Goal: Check status: Check status

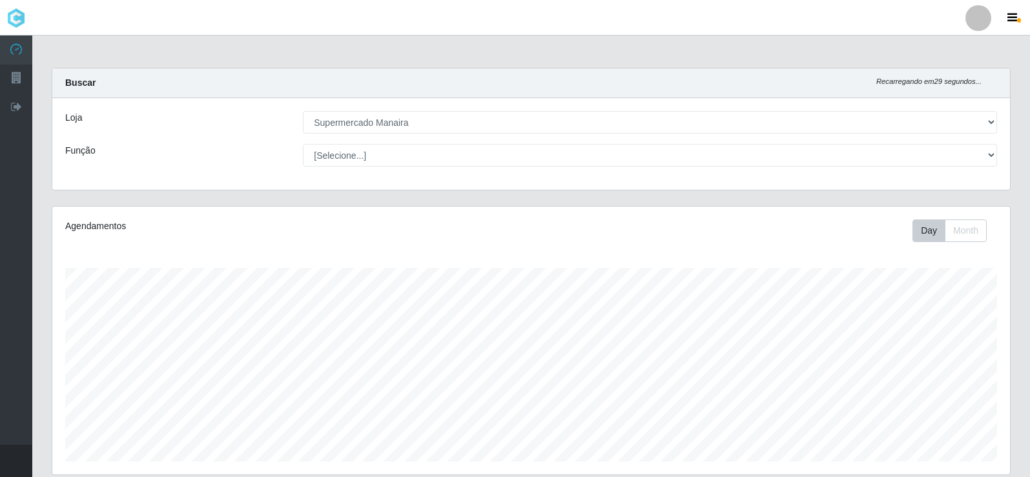
select select "443"
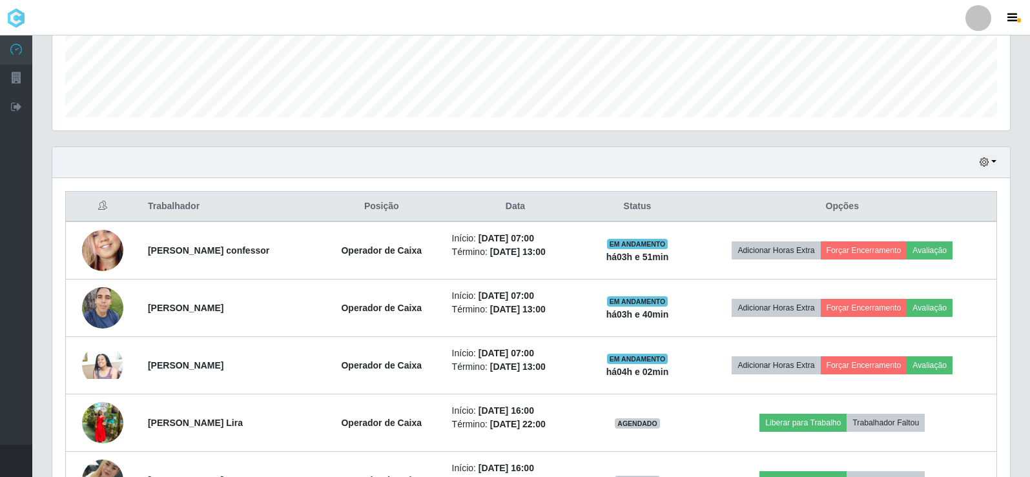
scroll to position [268, 957]
click at [994, 161] on button "button" at bounding box center [988, 162] width 18 height 15
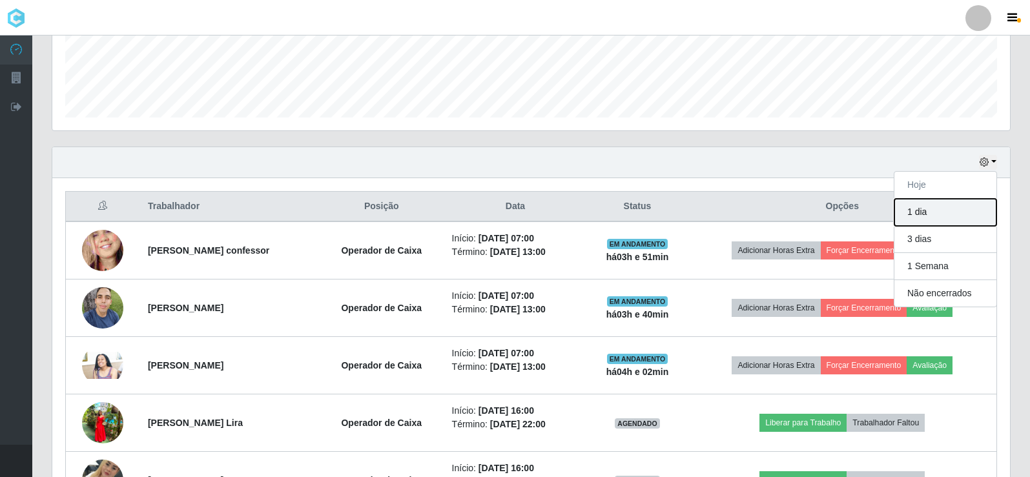
click at [937, 203] on button "1 dia" at bounding box center [945, 212] width 102 height 27
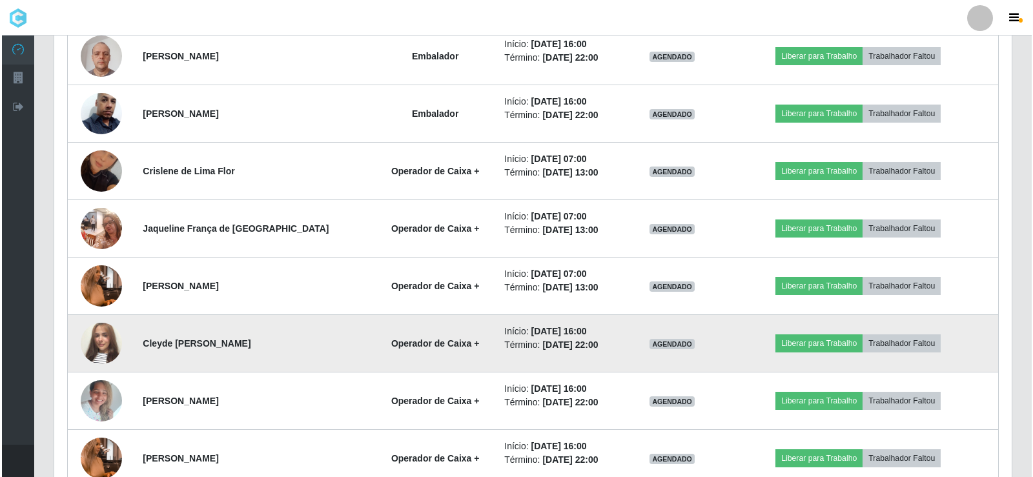
scroll to position [861, 0]
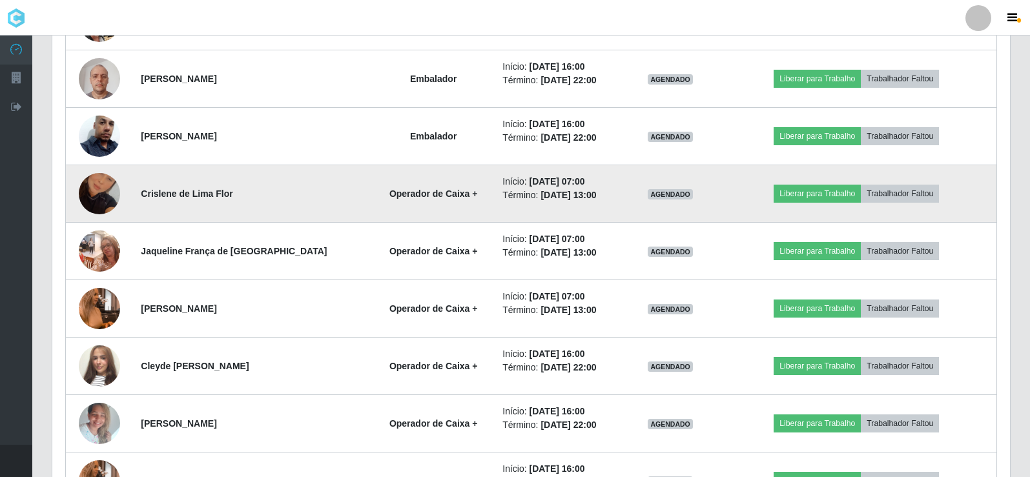
click at [98, 192] on img at bounding box center [99, 194] width 41 height 74
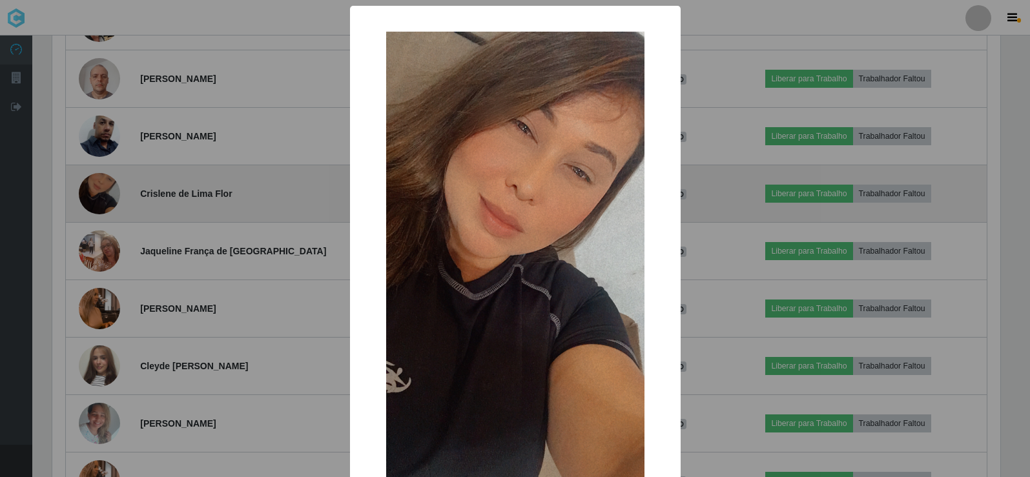
scroll to position [268, 951]
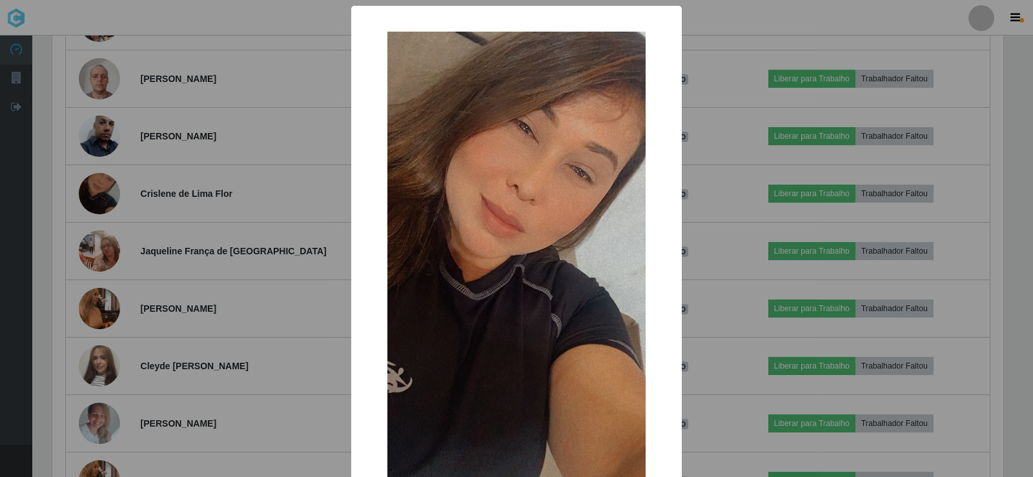
click at [105, 190] on div "× OK Cancel" at bounding box center [516, 238] width 1033 height 477
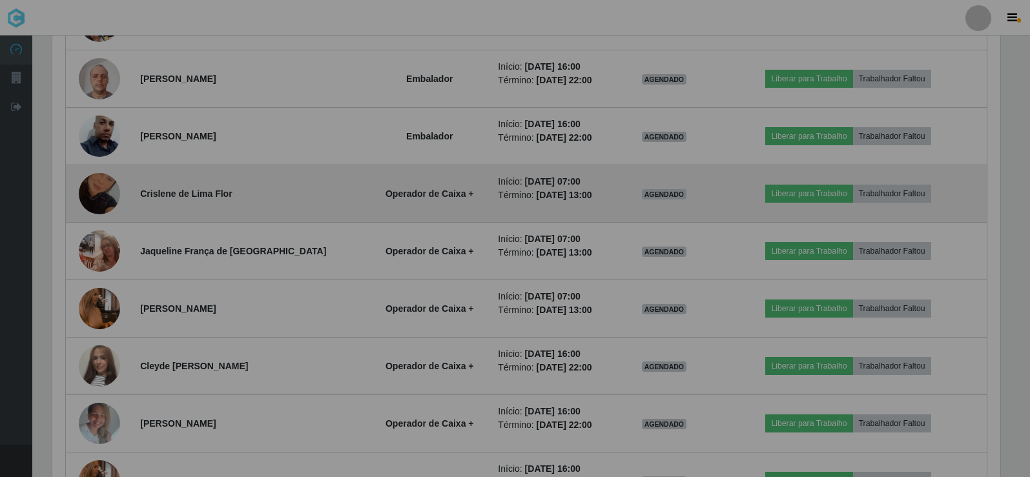
scroll to position [268, 957]
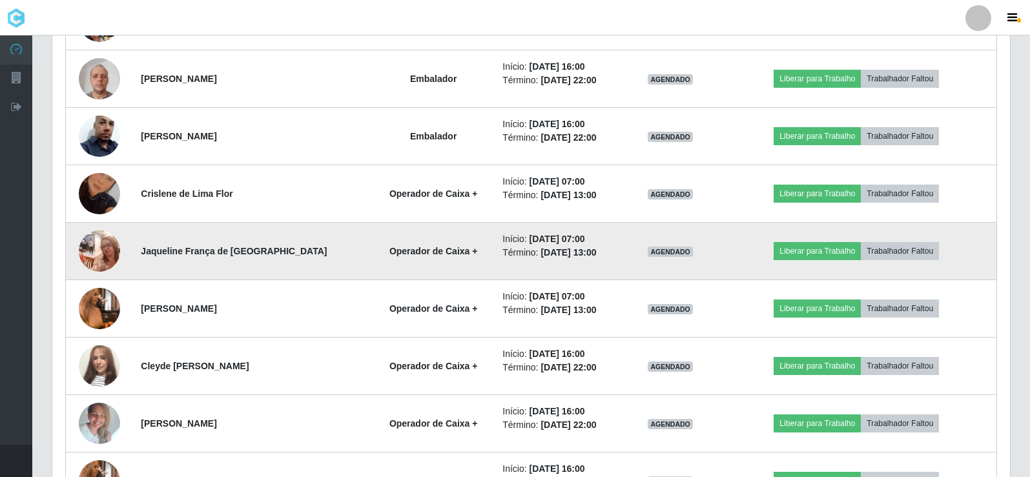
click at [91, 253] on img at bounding box center [99, 250] width 41 height 55
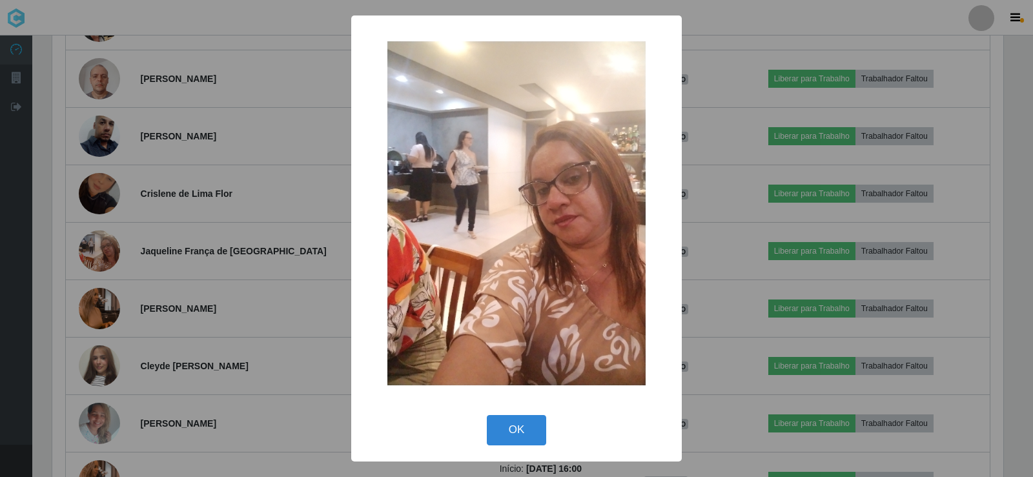
click at [88, 248] on div "× OK Cancel" at bounding box center [516, 238] width 1033 height 477
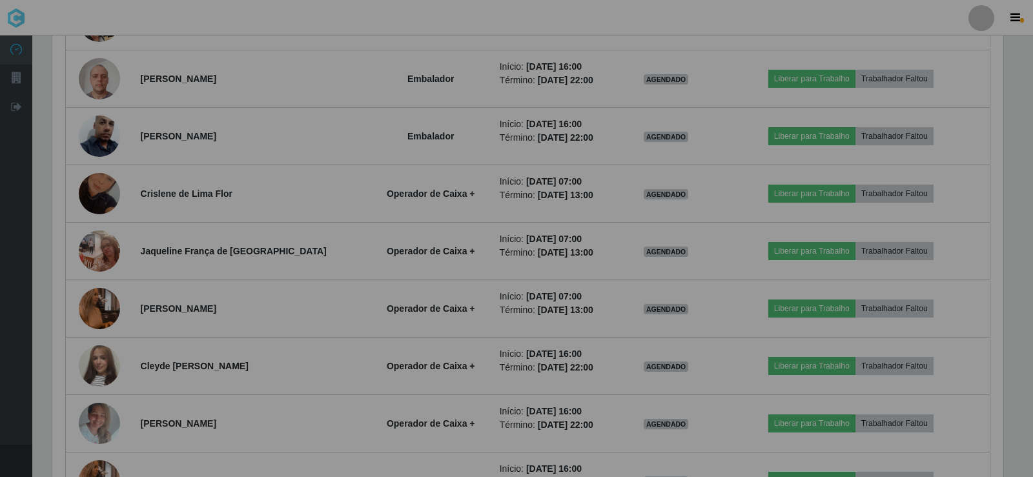
scroll to position [268, 957]
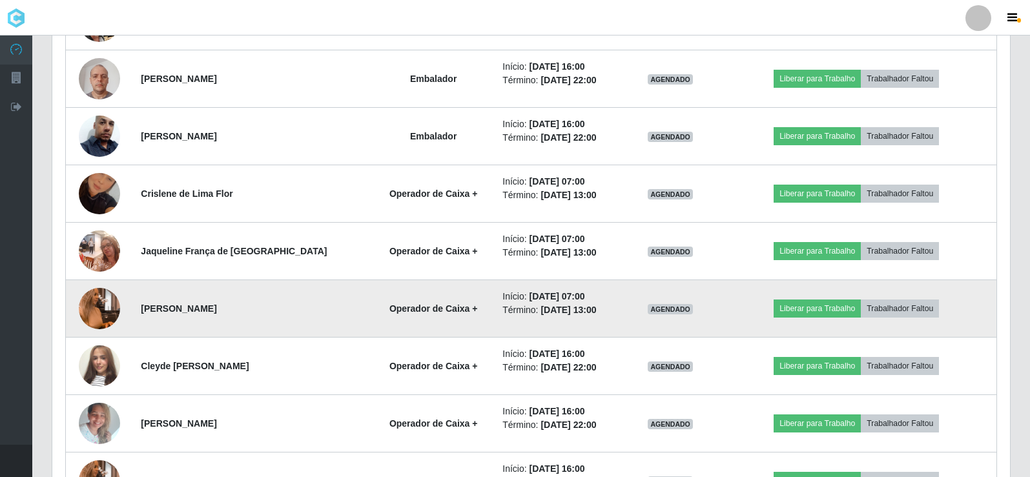
click at [105, 314] on img at bounding box center [99, 309] width 41 height 74
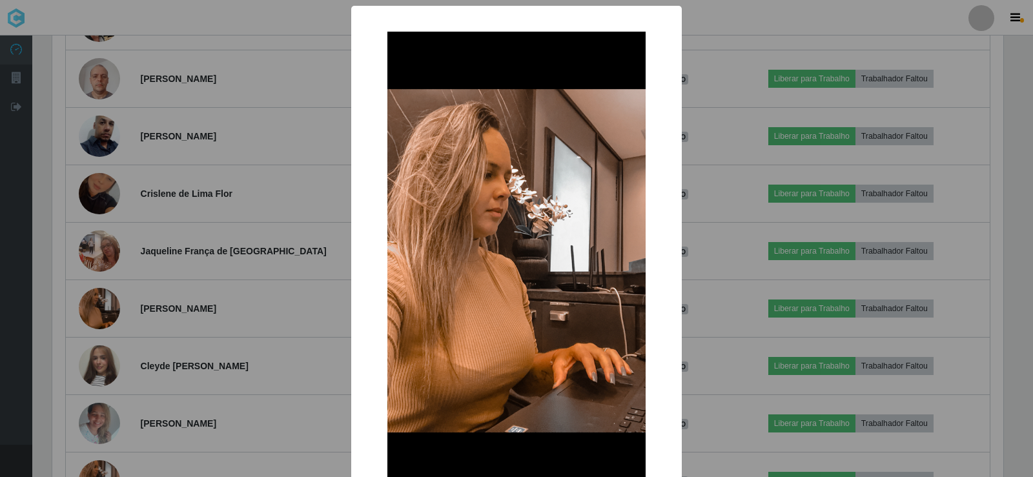
click at [121, 307] on div "× OK Cancel" at bounding box center [516, 238] width 1033 height 477
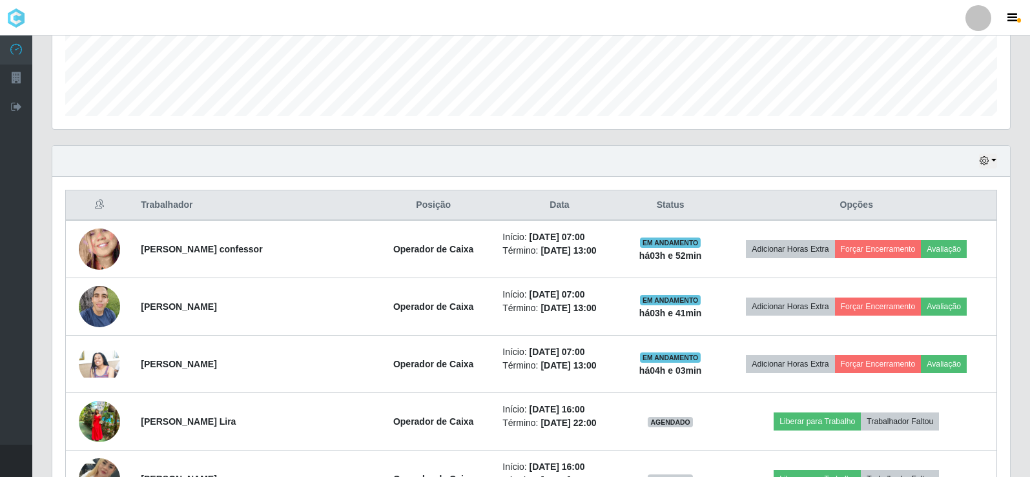
scroll to position [344, 0]
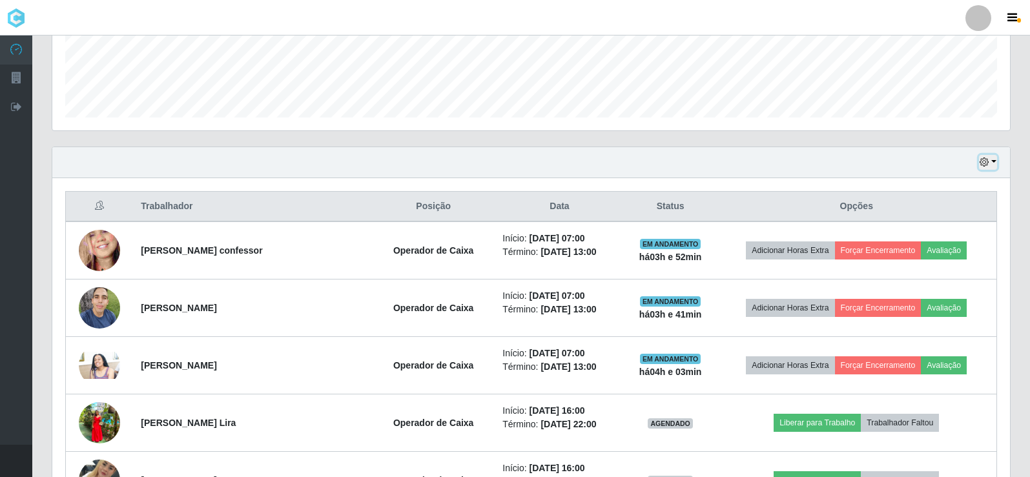
click at [994, 162] on button "button" at bounding box center [988, 162] width 18 height 15
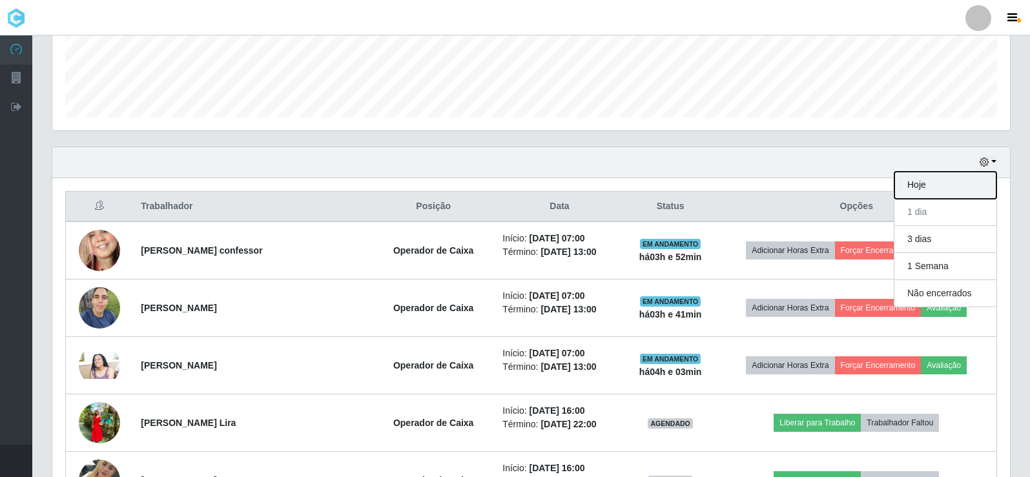
click at [952, 185] on button "Hoje" at bounding box center [945, 185] width 102 height 27
